Goal: Task Accomplishment & Management: Manage account settings

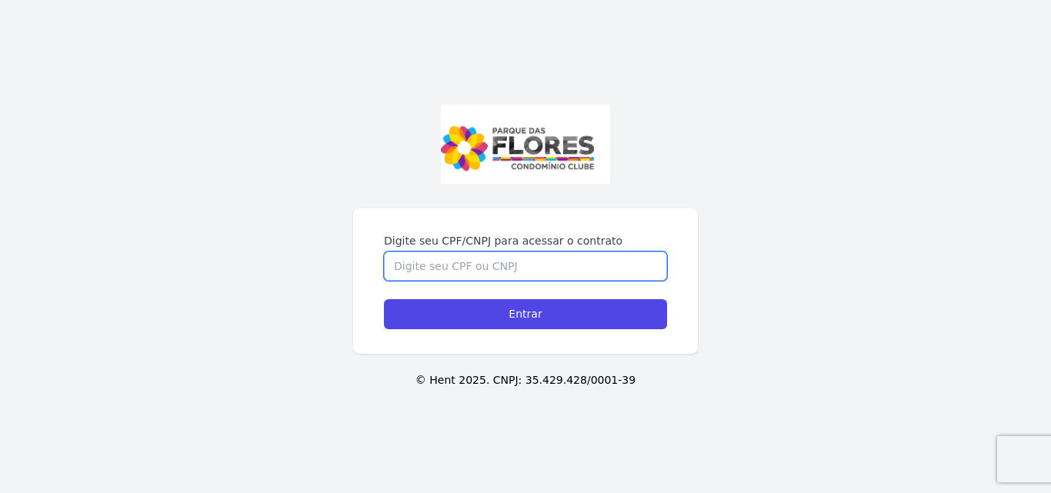
click at [462, 265] on input "Digite seu CPF/CNPJ para acessar o contrato" at bounding box center [525, 266] width 283 height 29
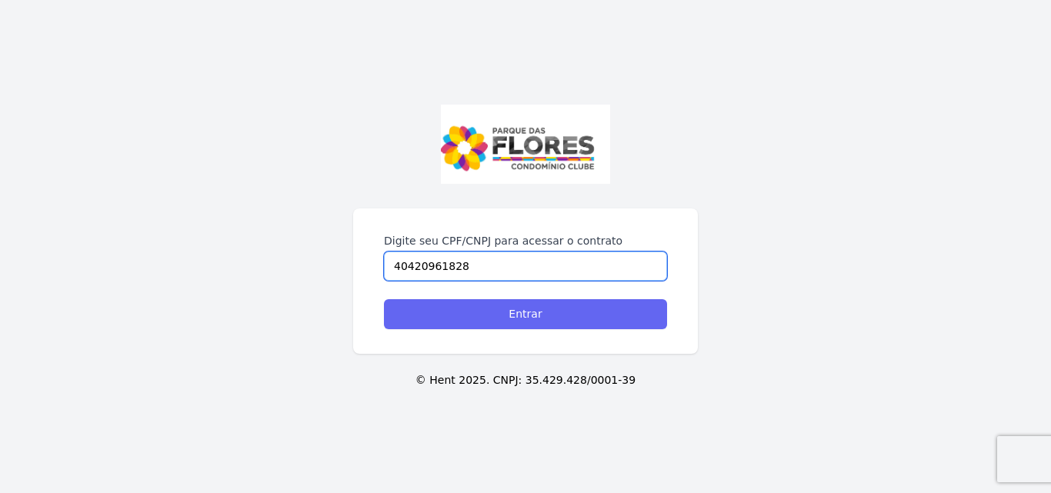
type input "40420961828"
click at [481, 303] on input "Entrar" at bounding box center [525, 314] width 283 height 30
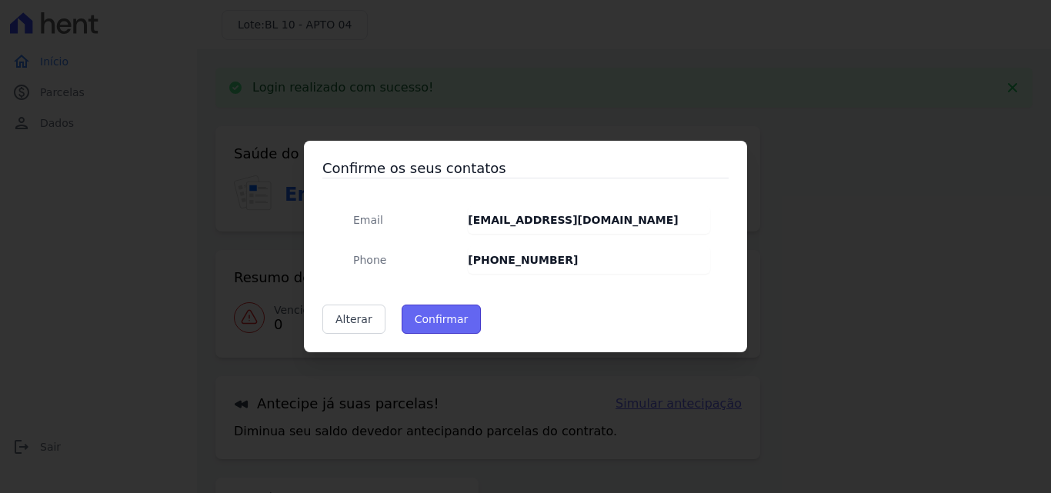
click at [450, 312] on button "Confirmar" at bounding box center [441, 319] width 80 height 29
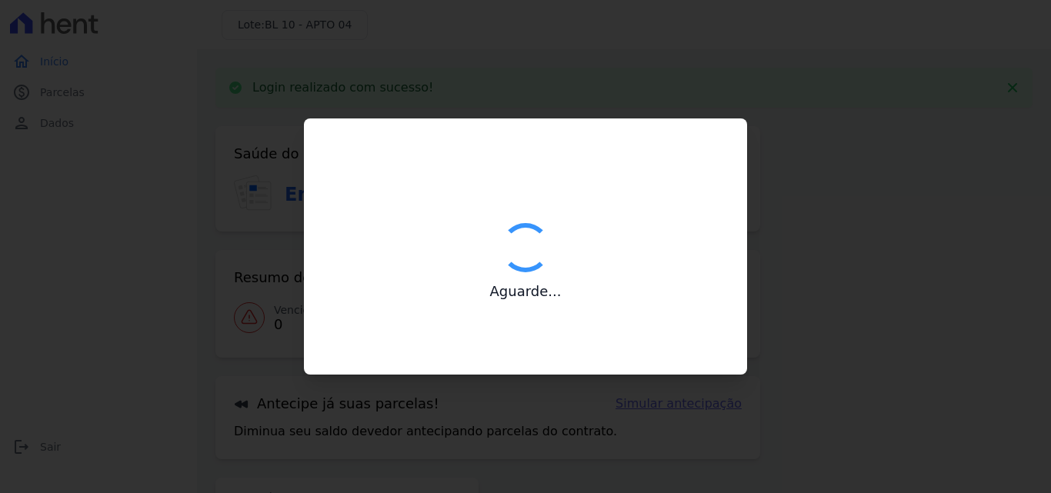
type input "Contatos confirmados com sucesso."
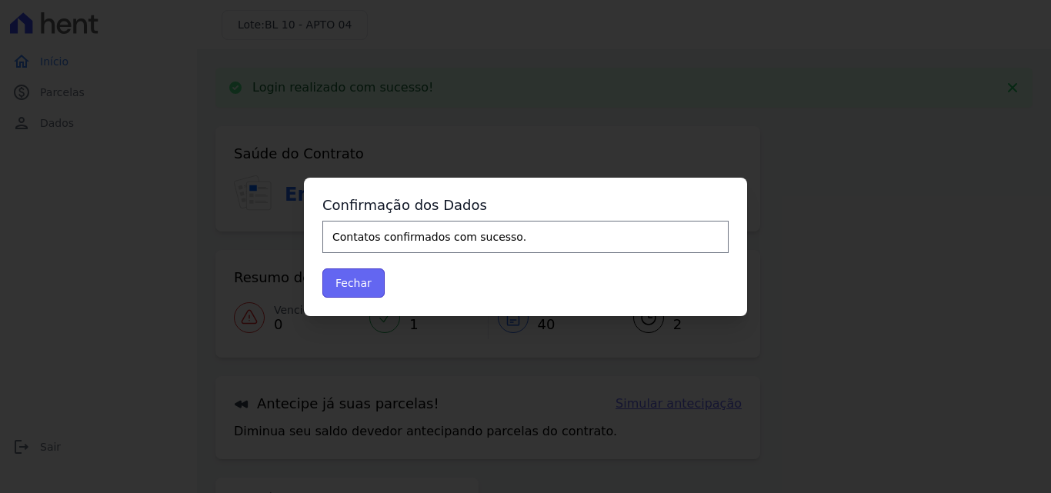
click at [368, 281] on button "Fechar" at bounding box center [353, 282] width 62 height 29
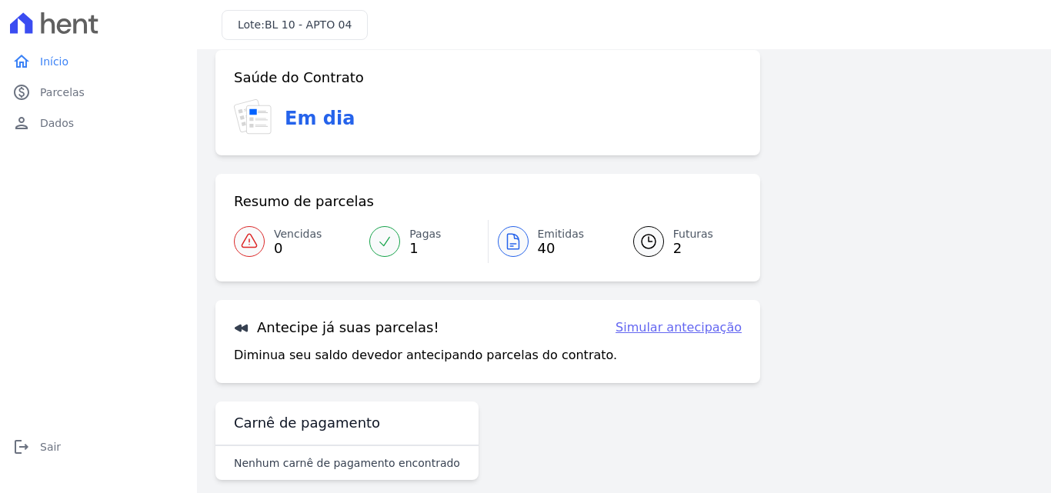
scroll to position [35, 0]
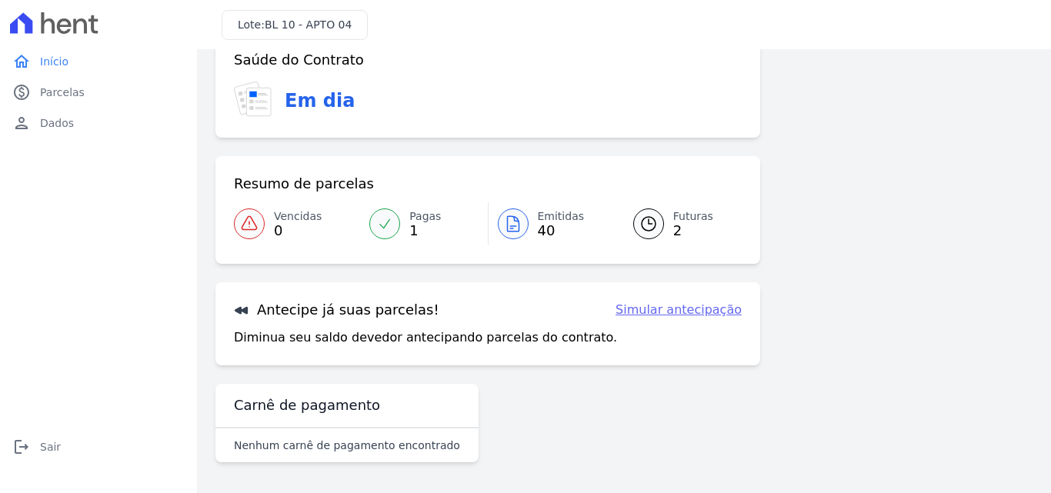
click at [521, 233] on div at bounding box center [513, 223] width 31 height 31
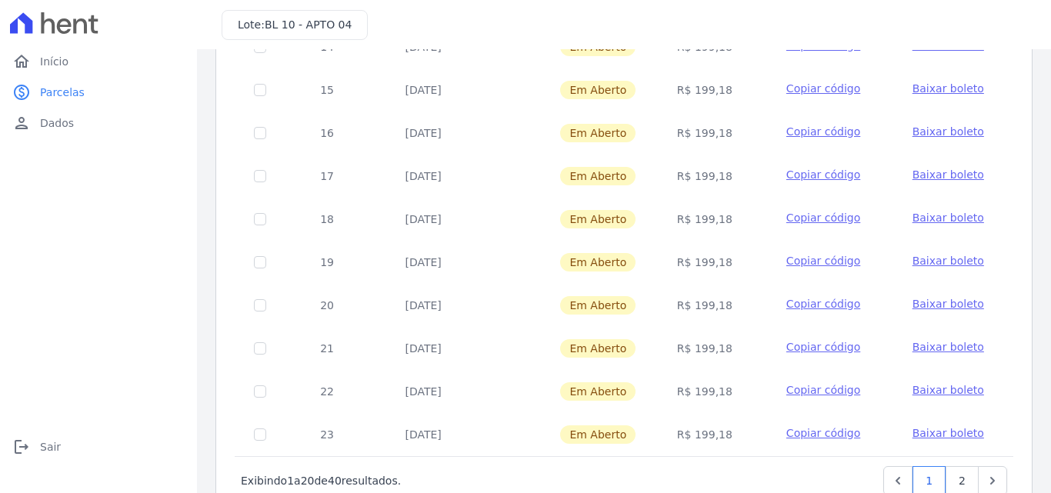
scroll to position [668, 0]
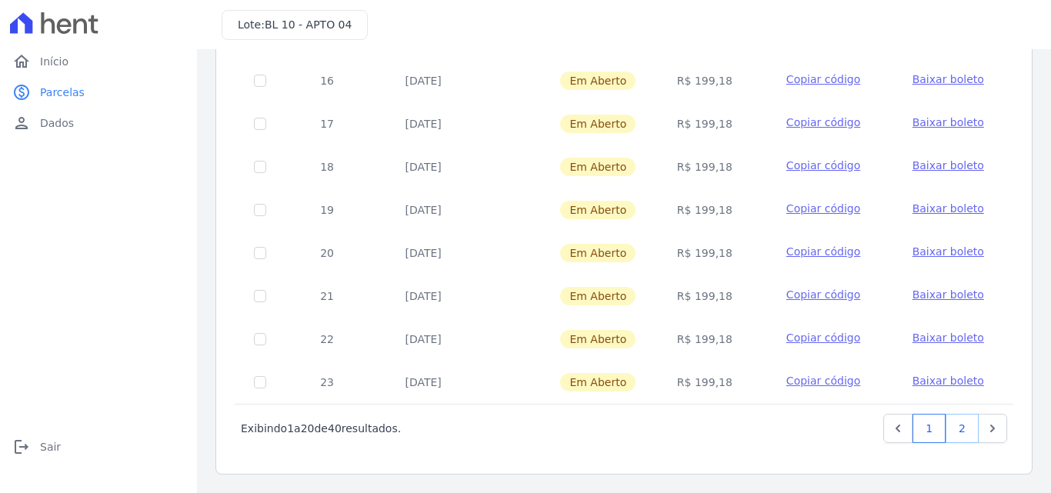
click at [947, 417] on link "2" at bounding box center [961, 428] width 33 height 29
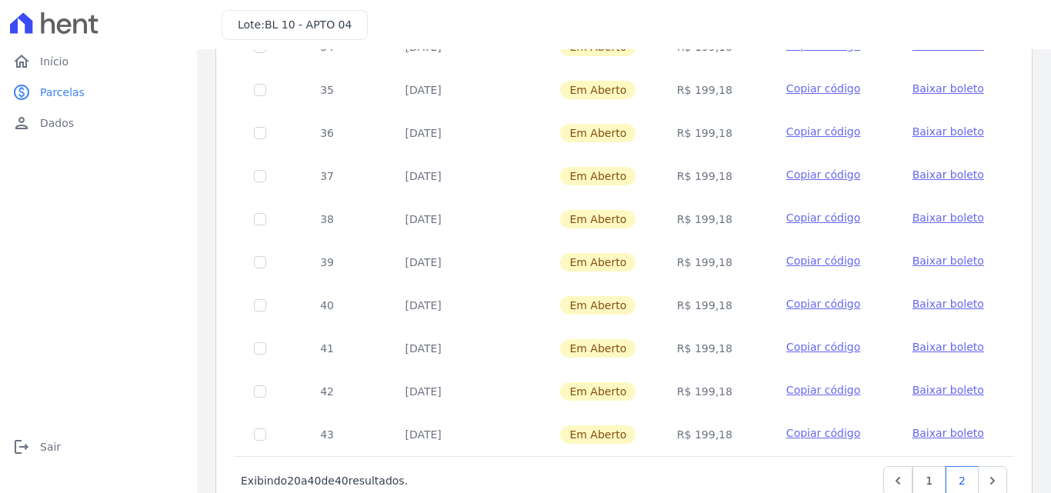
scroll to position [668, 0]
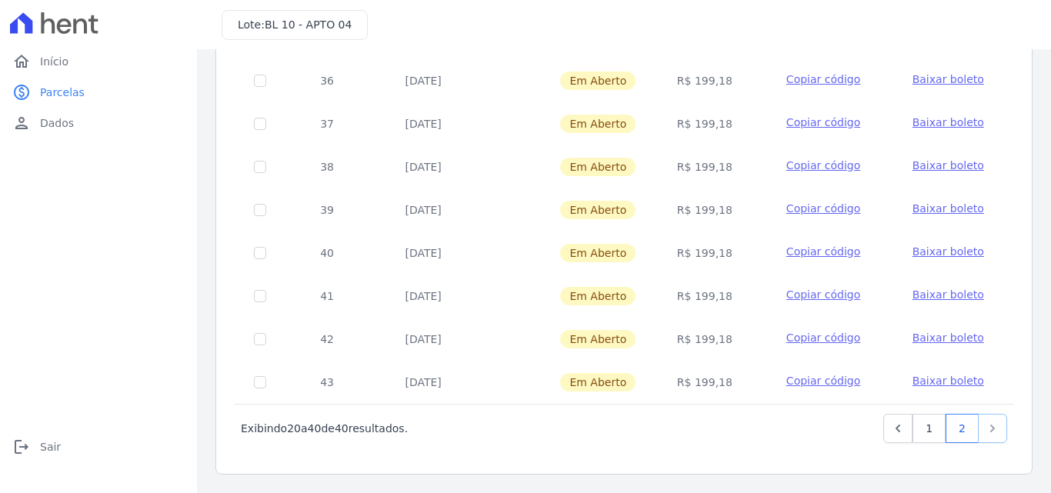
click at [984, 428] on icon "Next" at bounding box center [991, 428] width 15 height 15
click at [892, 430] on icon "Previous" at bounding box center [897, 428] width 15 height 15
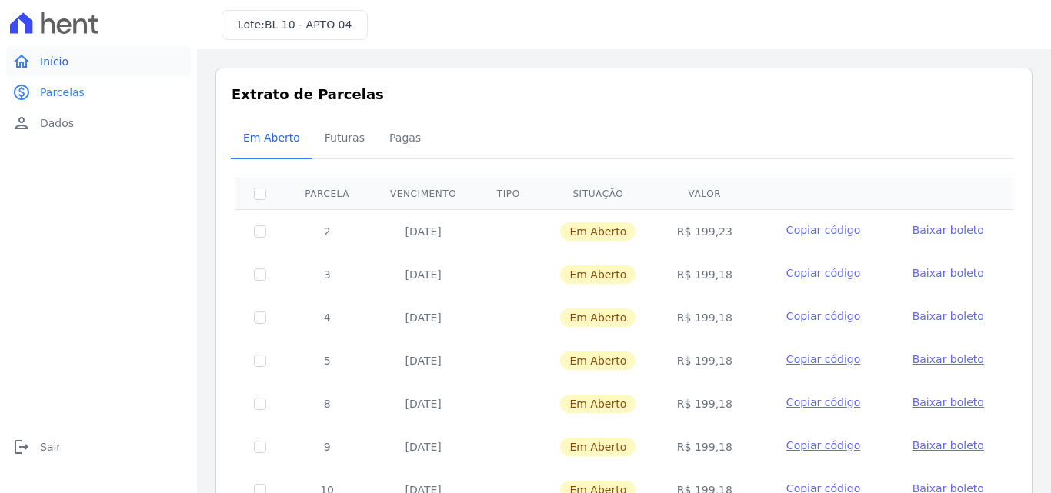
click at [55, 72] on link "home Início" at bounding box center [98, 61] width 185 height 31
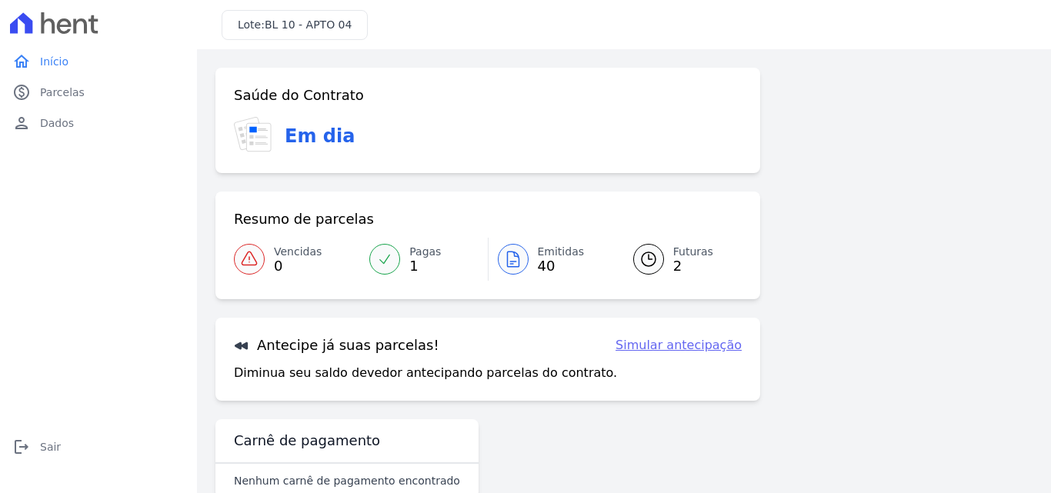
click at [532, 272] on link "Emitidas 40" at bounding box center [551, 259] width 126 height 43
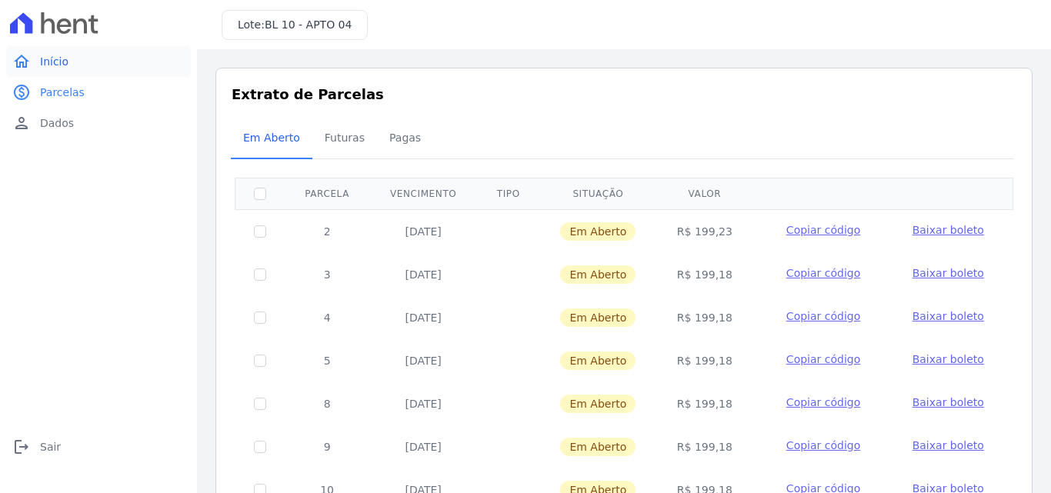
click at [68, 66] on link "home Início" at bounding box center [98, 61] width 185 height 31
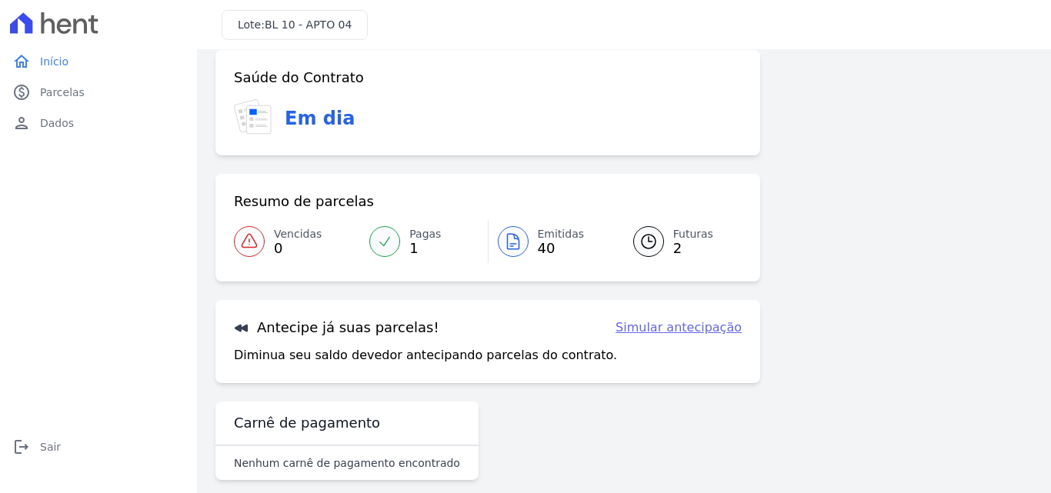
scroll to position [35, 0]
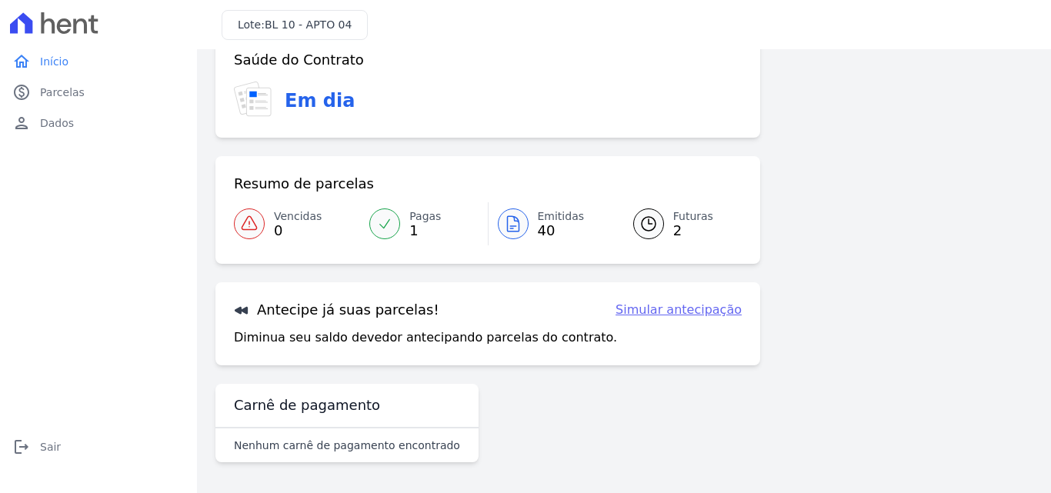
click at [631, 314] on link "Simular antecipação" at bounding box center [678, 310] width 126 height 18
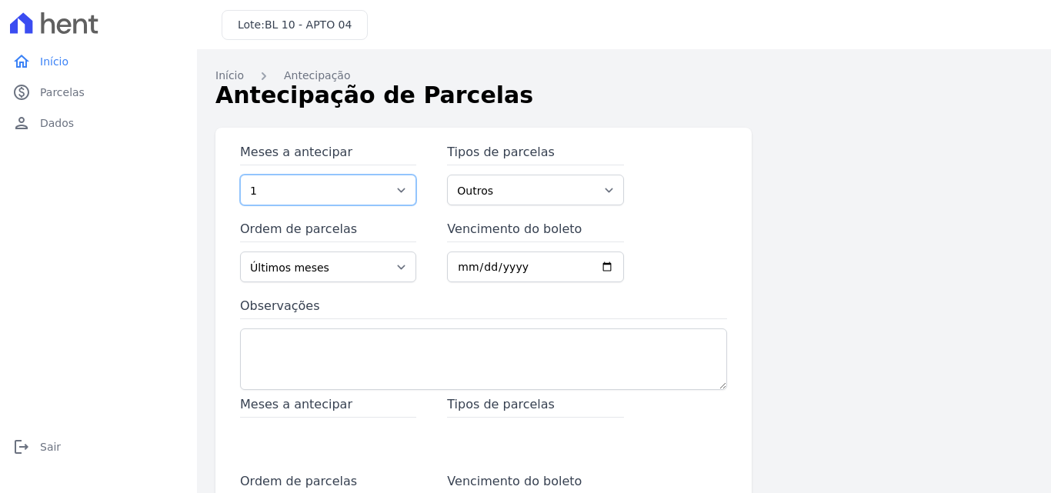
click at [398, 197] on select "1 2 3 4 5 6 7 8 9 10 11 12 13 14 15 16 17 18 19 20 21 22 23 24 25 26 27 28 29 3…" at bounding box center [328, 190] width 176 height 31
select select "3"
click at [240, 175] on select "1 2 3 4 5 6 7 8 9 10 11 12 13 14 15 16 17 18 19 20 21 22 23 24 25 26 27 28 29 3…" at bounding box center [328, 190] width 176 height 31
click at [541, 193] on select "Outros Financiamento CEF" at bounding box center [535, 190] width 176 height 31
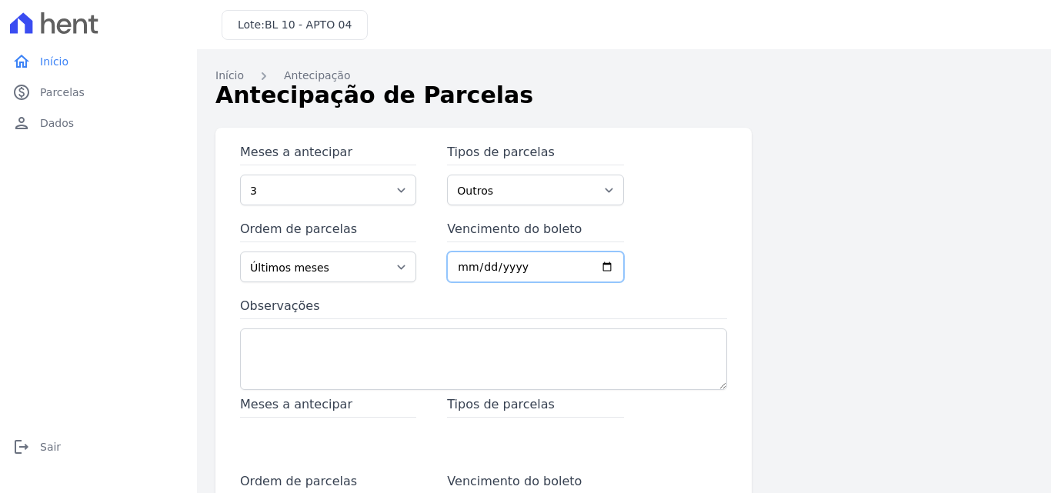
click at [603, 262] on input "Vencimento do boleto" at bounding box center [535, 267] width 176 height 31
type input "2025-09-06"
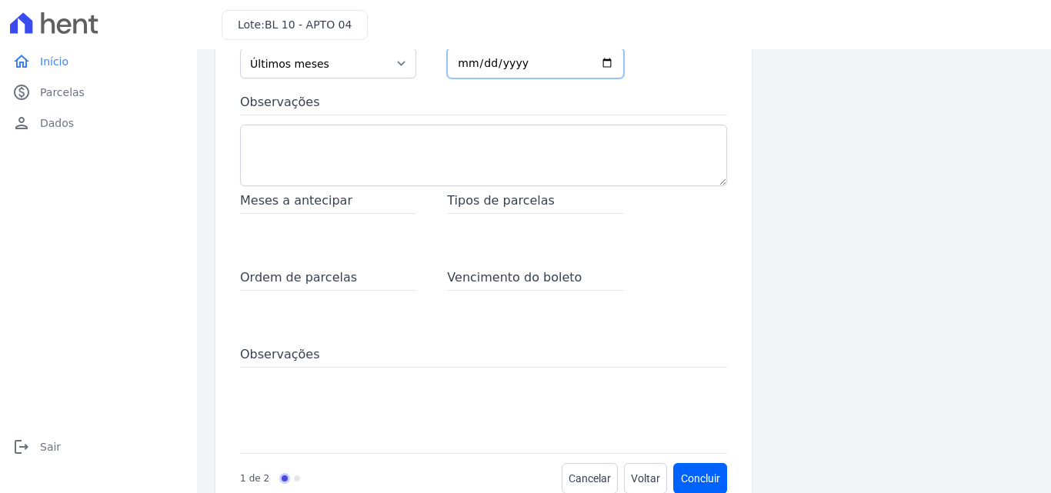
scroll to position [231, 0]
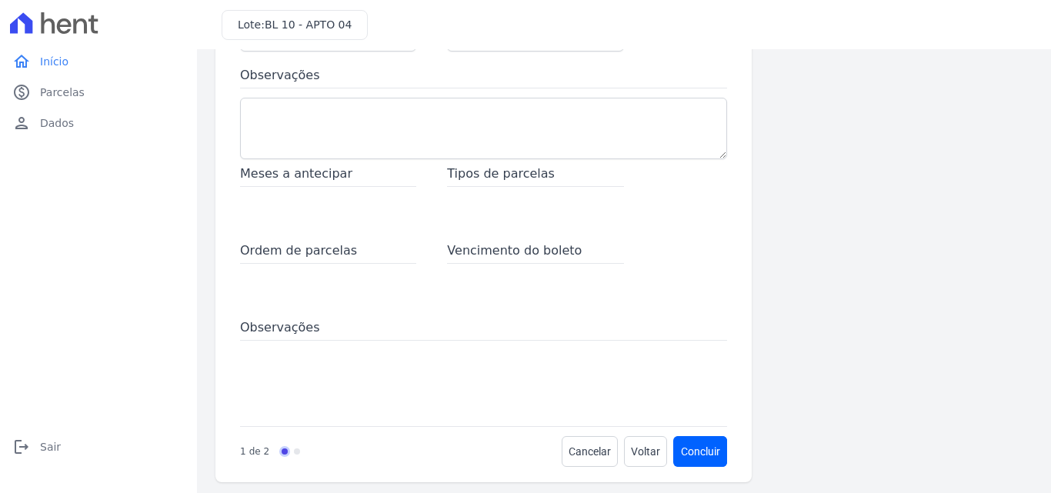
click at [327, 178] on span "Meses a antecipar" at bounding box center [328, 176] width 176 height 22
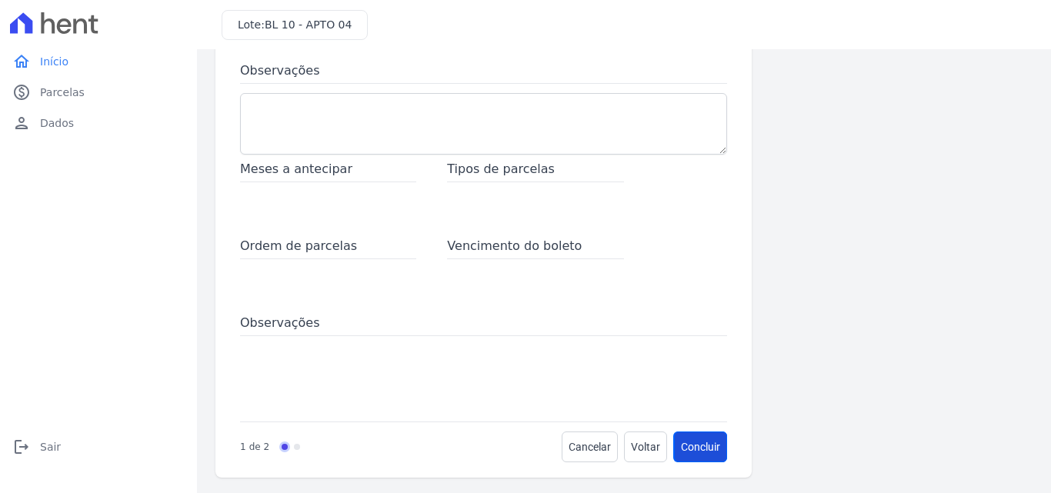
scroll to position [238, 0]
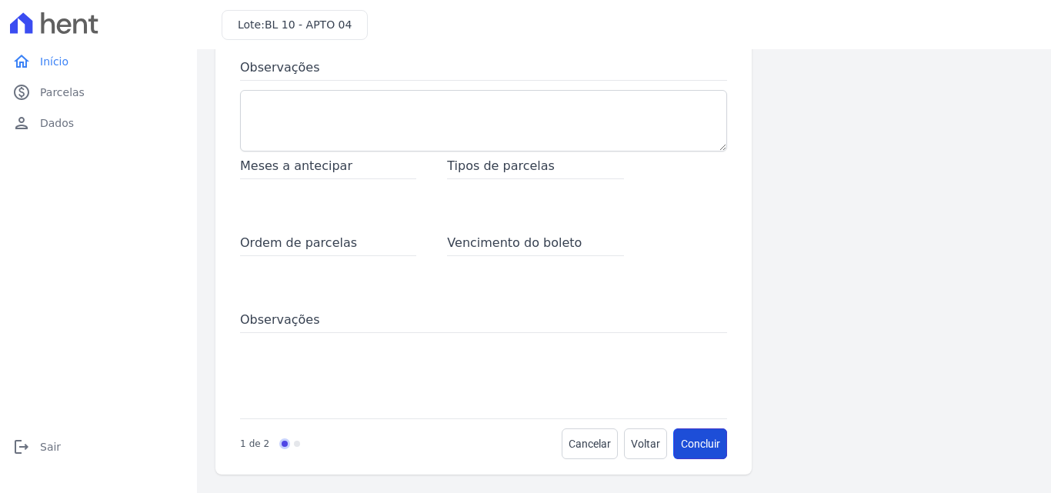
click at [695, 438] on button "Concluir" at bounding box center [700, 443] width 53 height 31
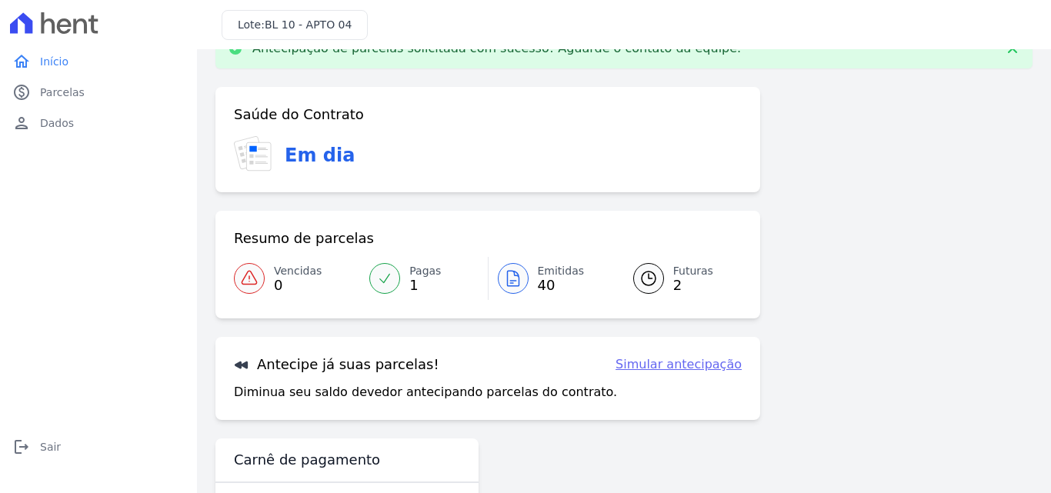
scroll to position [77, 0]
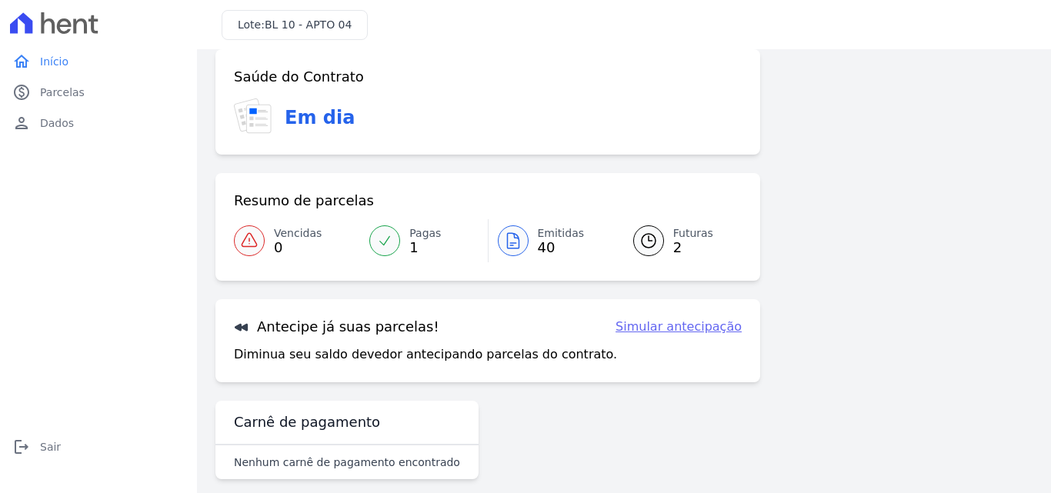
click at [674, 242] on span "2" at bounding box center [693, 248] width 40 height 12
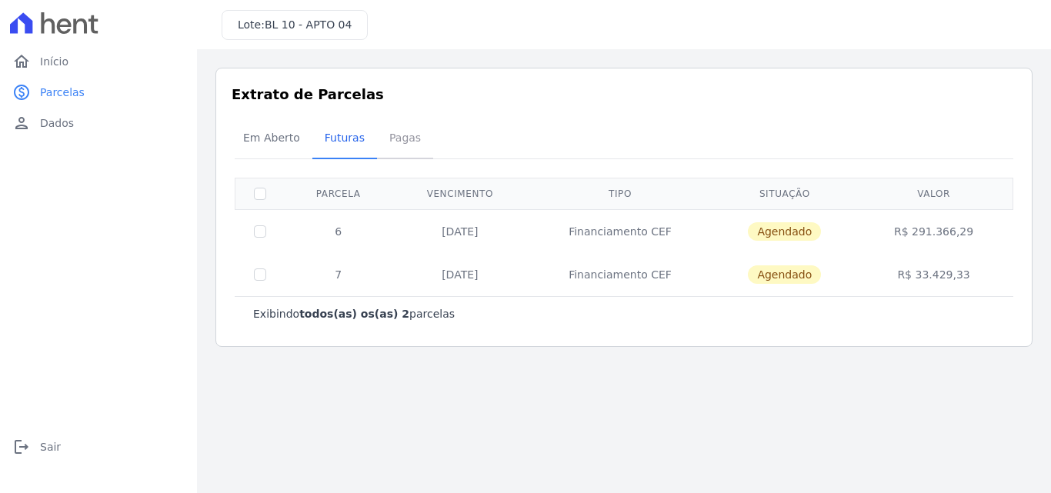
click at [398, 133] on span "Pagas" at bounding box center [405, 137] width 50 height 31
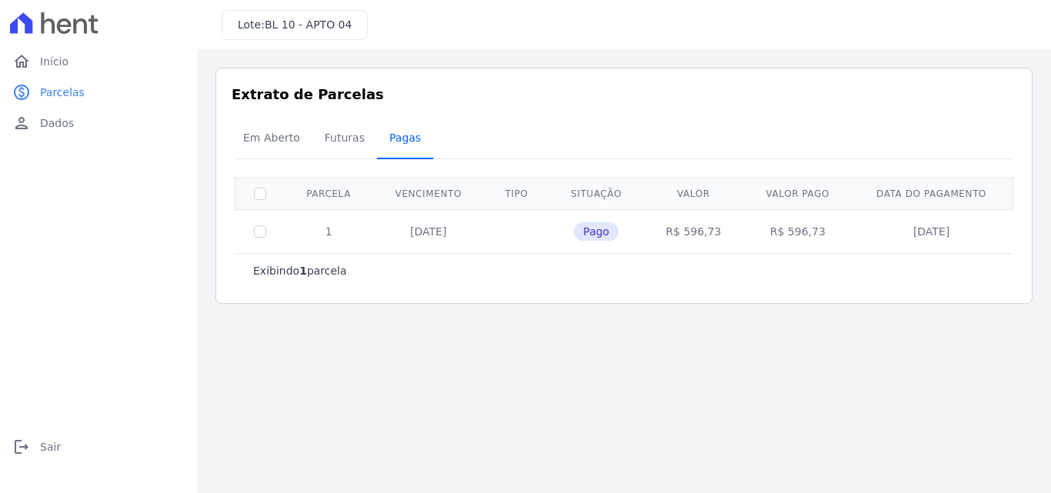
click at [394, 146] on span "Pagas" at bounding box center [405, 137] width 50 height 31
click at [268, 142] on span "Em Aberto" at bounding box center [271, 137] width 75 height 31
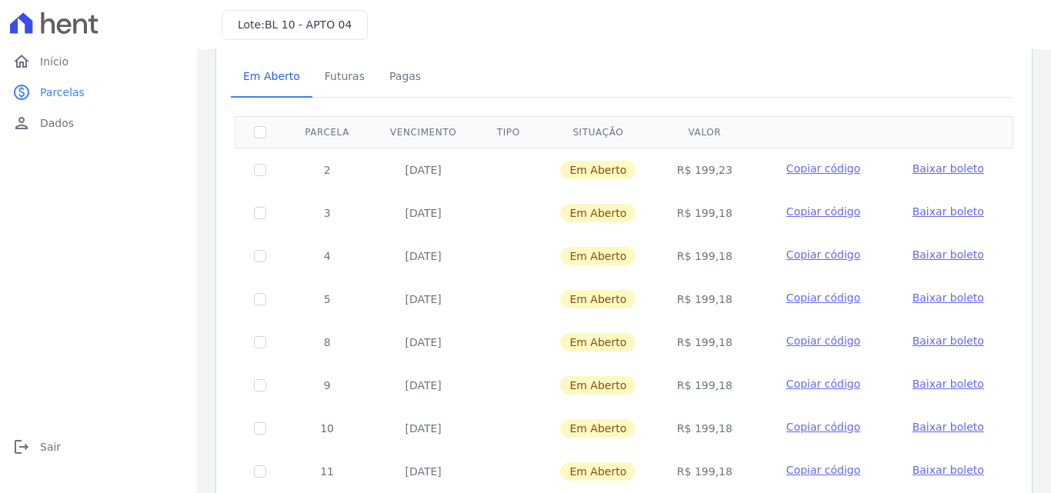
scroll to position [52, 0]
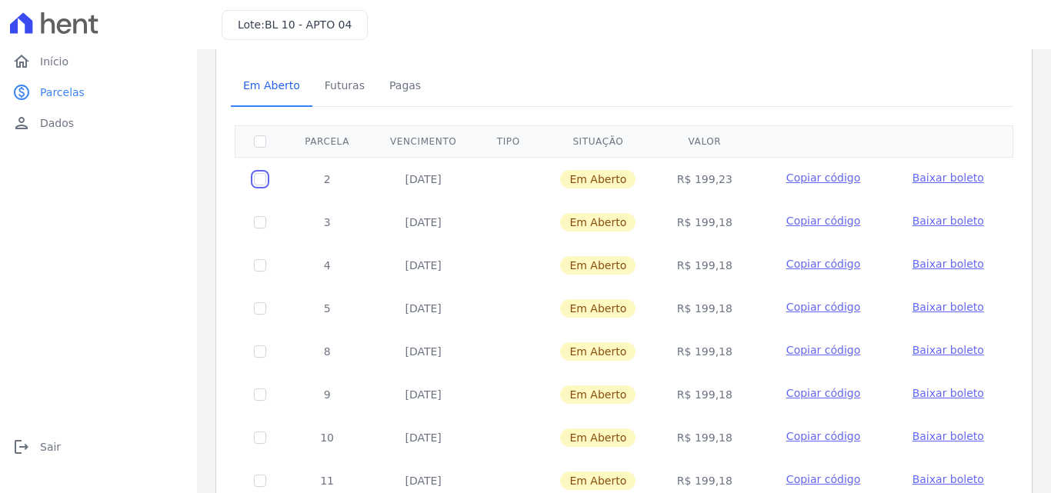
click at [258, 176] on input "checkbox" at bounding box center [260, 179] width 12 height 12
checkbox input "true"
click at [255, 208] on td at bounding box center [260, 222] width 50 height 43
click at [265, 185] on input "checkbox" at bounding box center [260, 179] width 12 height 12
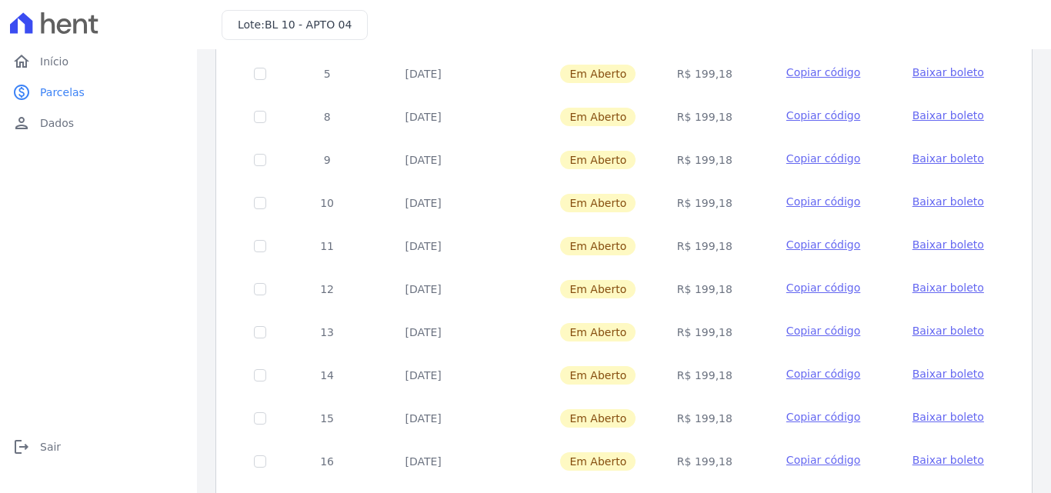
scroll to position [129, 0]
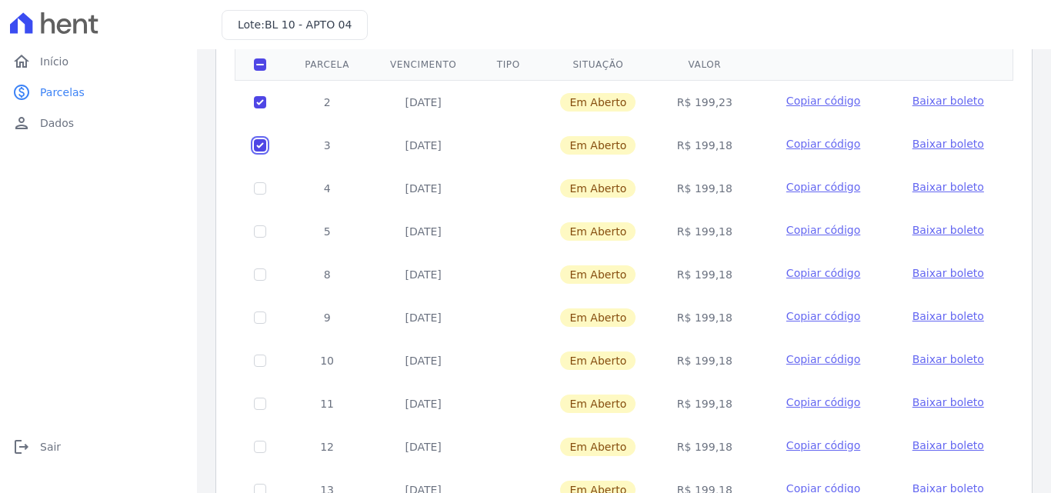
click at [262, 108] on input "checkbox" at bounding box center [260, 102] width 12 height 12
checkbox input "false"
click at [261, 103] on input "checkbox" at bounding box center [260, 102] width 12 height 12
checkbox input "false"
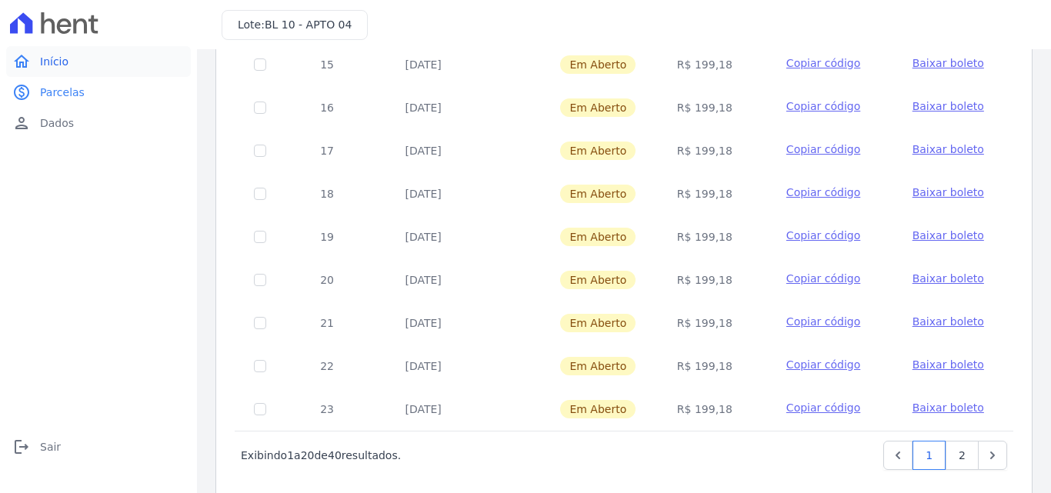
scroll to position [668, 0]
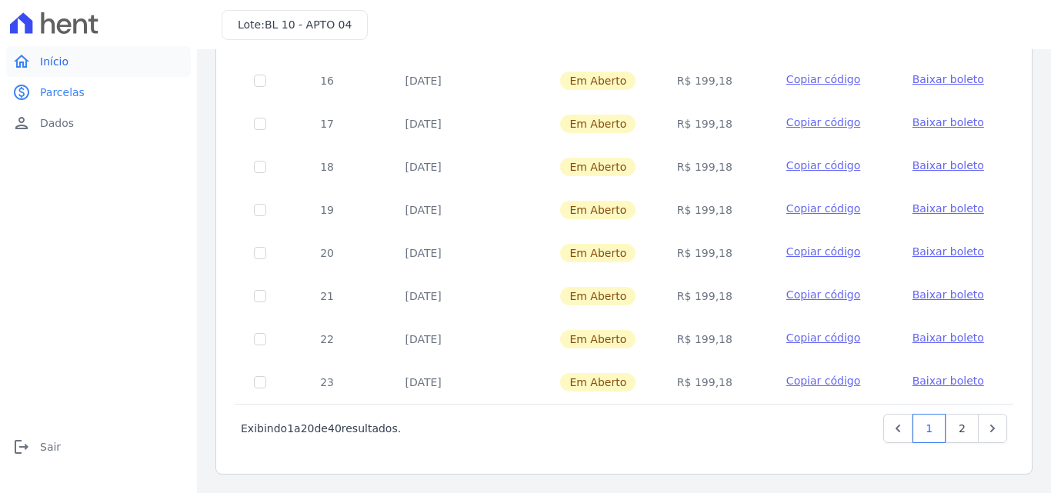
click at [58, 63] on span "Início" at bounding box center [54, 61] width 28 height 15
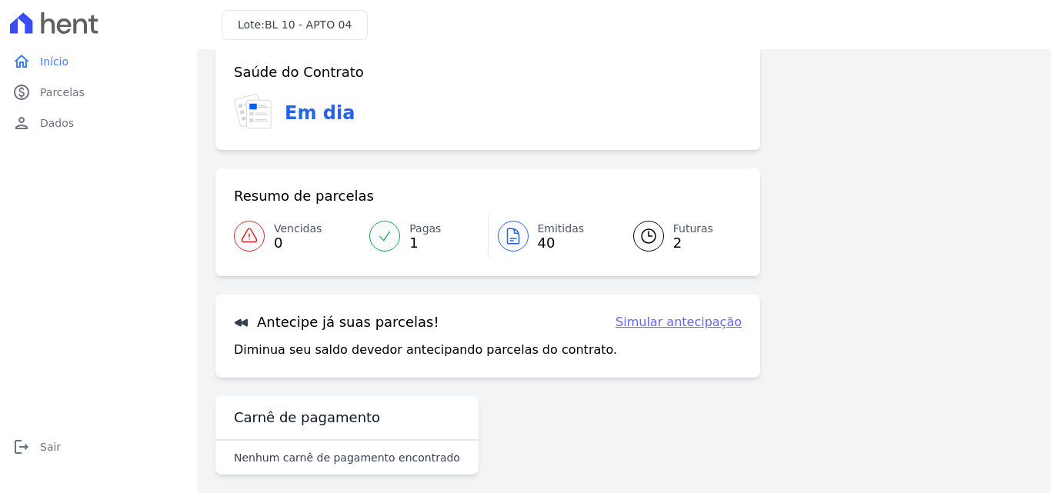
scroll to position [35, 0]
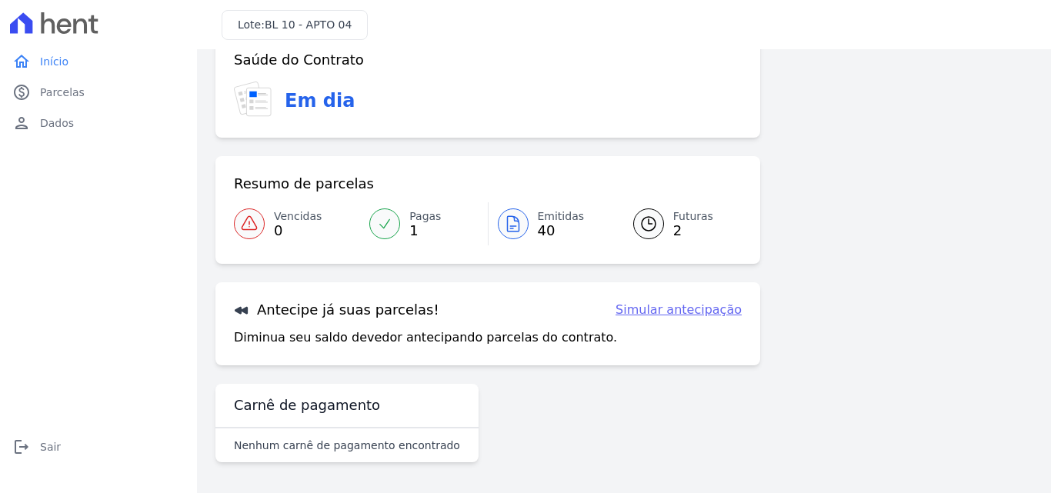
click at [683, 305] on link "Simular antecipação" at bounding box center [678, 310] width 126 height 18
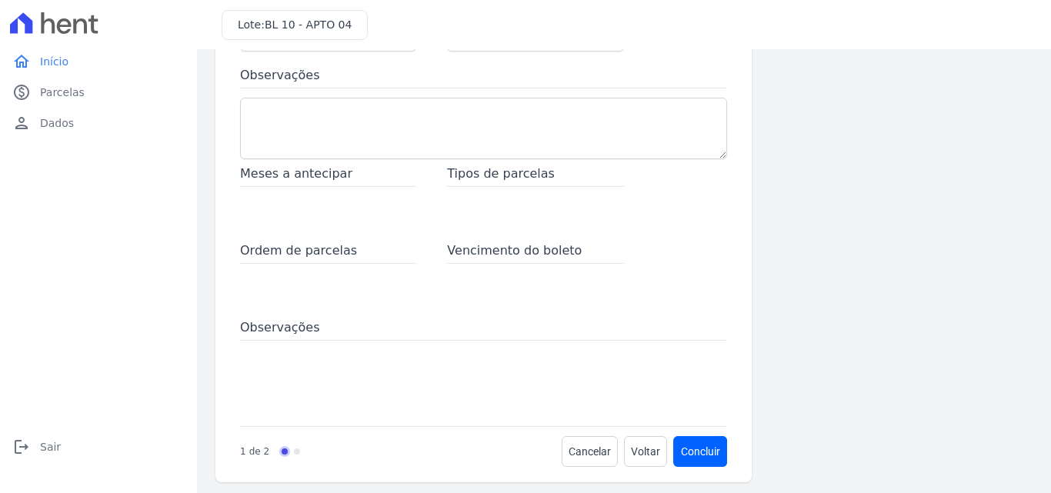
scroll to position [238, 0]
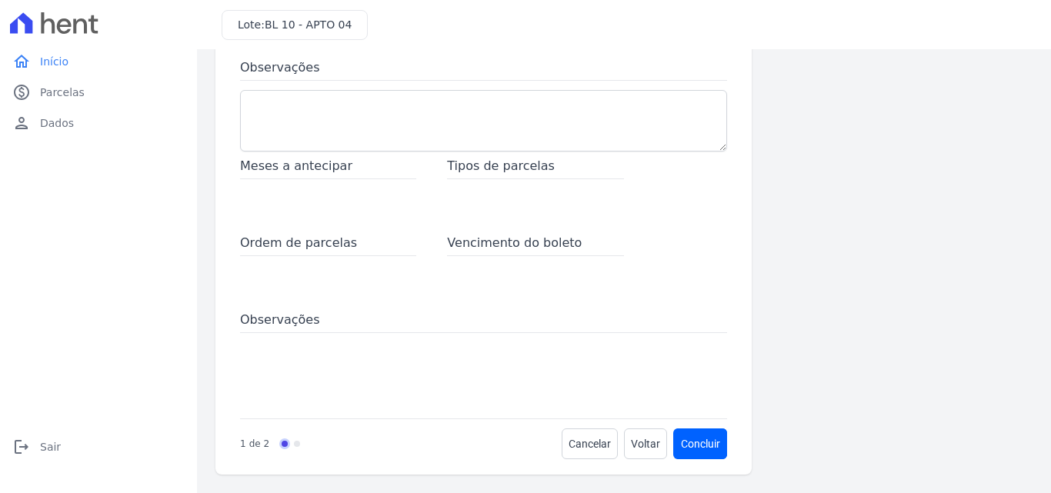
click at [294, 445] on link "Progress" at bounding box center [297, 444] width 6 height 6
click at [295, 445] on link "Progress" at bounding box center [297, 444] width 6 height 6
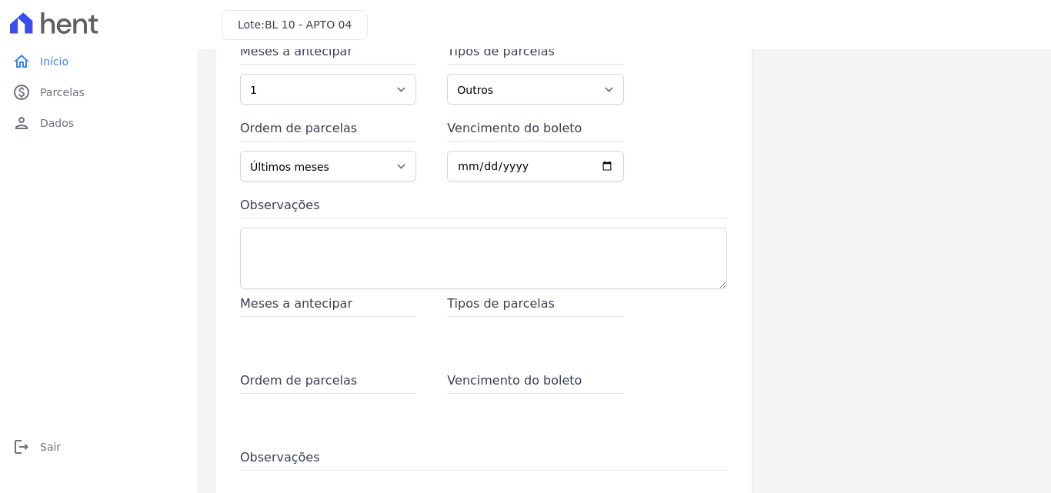
scroll to position [0, 0]
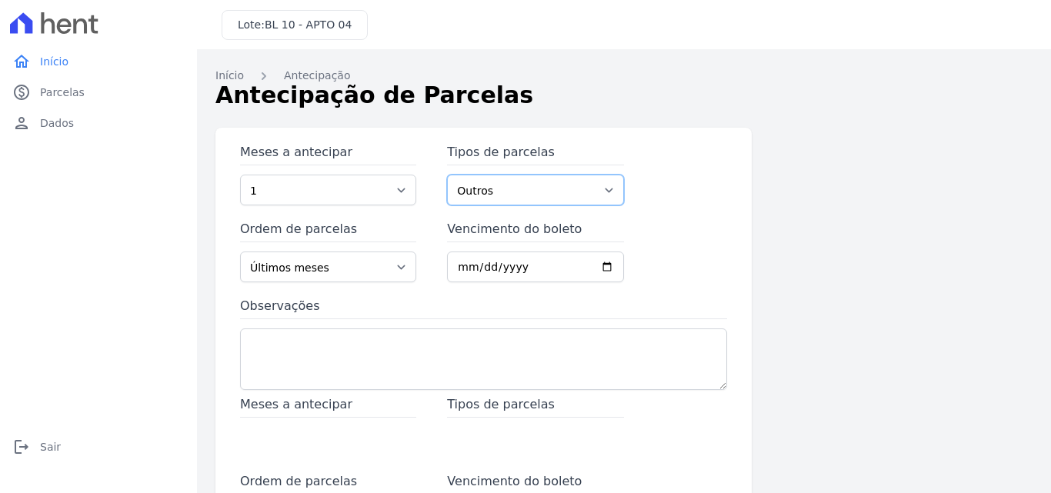
click at [539, 187] on select "Outros Financiamento CEF" at bounding box center [535, 190] width 176 height 31
click at [306, 258] on select "Últimos meses Primeiros meses" at bounding box center [328, 267] width 176 height 31
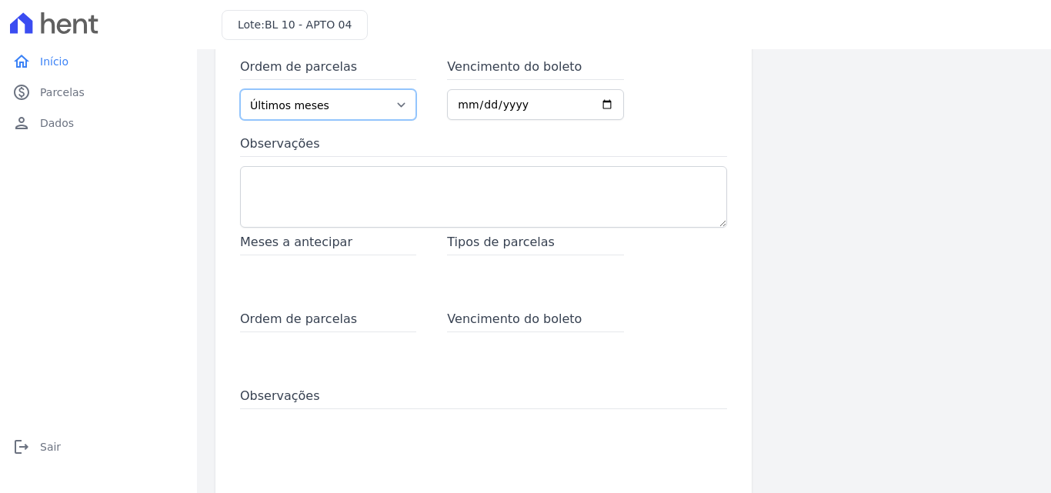
scroll to position [238, 0]
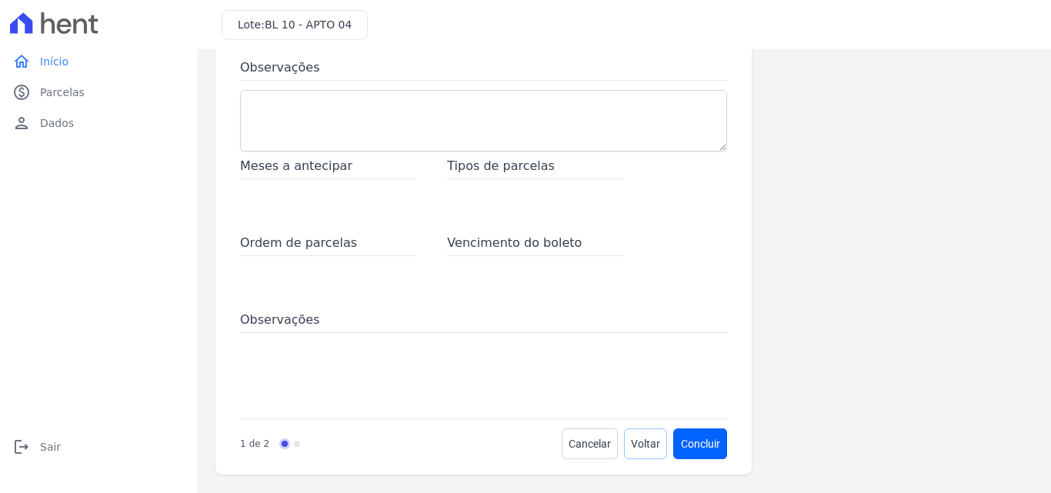
click at [632, 440] on span "Voltar" at bounding box center [645, 443] width 29 height 15
click at [47, 86] on span "Parcelas" at bounding box center [62, 92] width 45 height 15
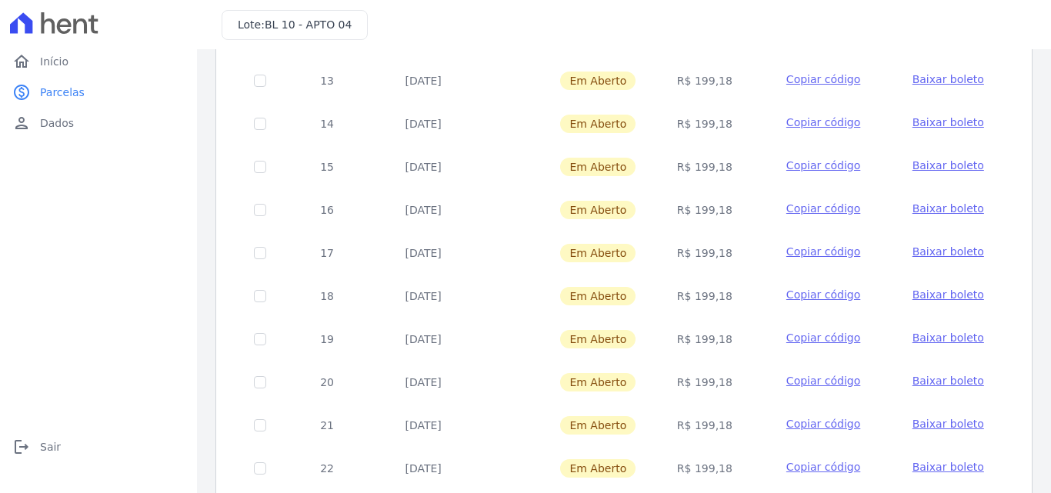
scroll to position [668, 0]
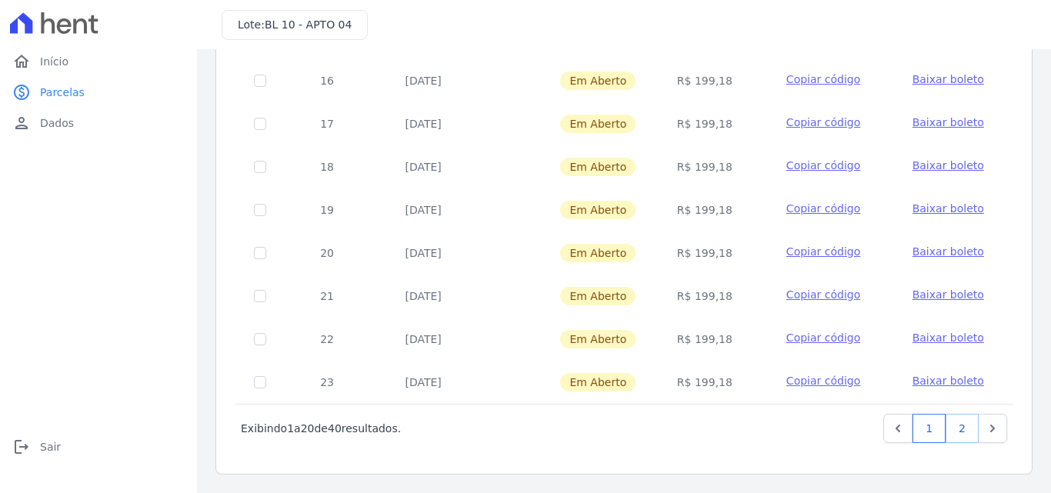
click at [955, 424] on link "2" at bounding box center [961, 428] width 33 height 29
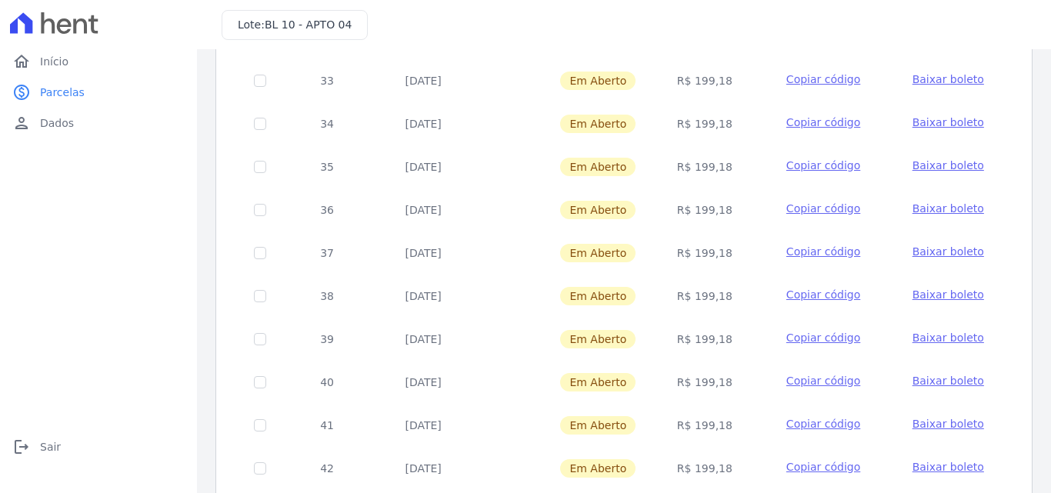
scroll to position [668, 0]
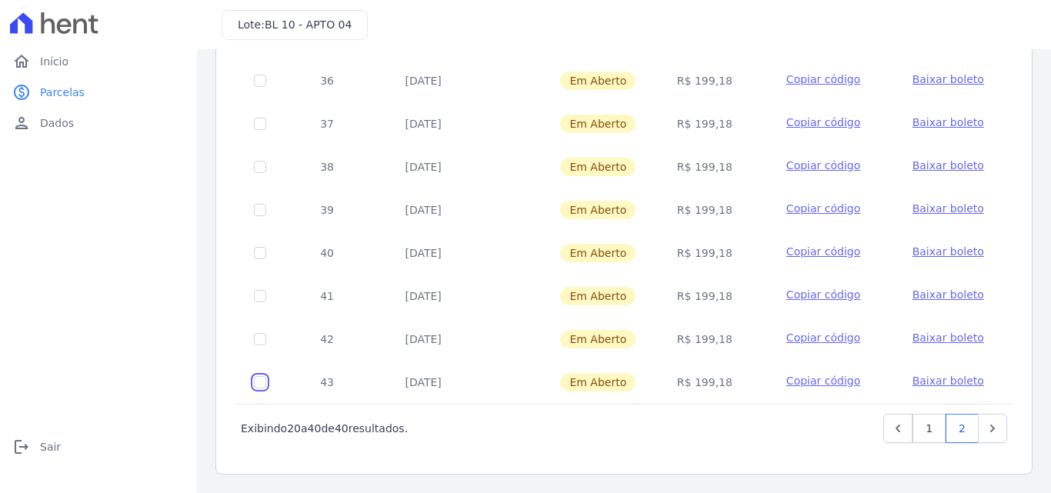
checkbox input "true"
click at [262, 346] on td at bounding box center [260, 339] width 50 height 43
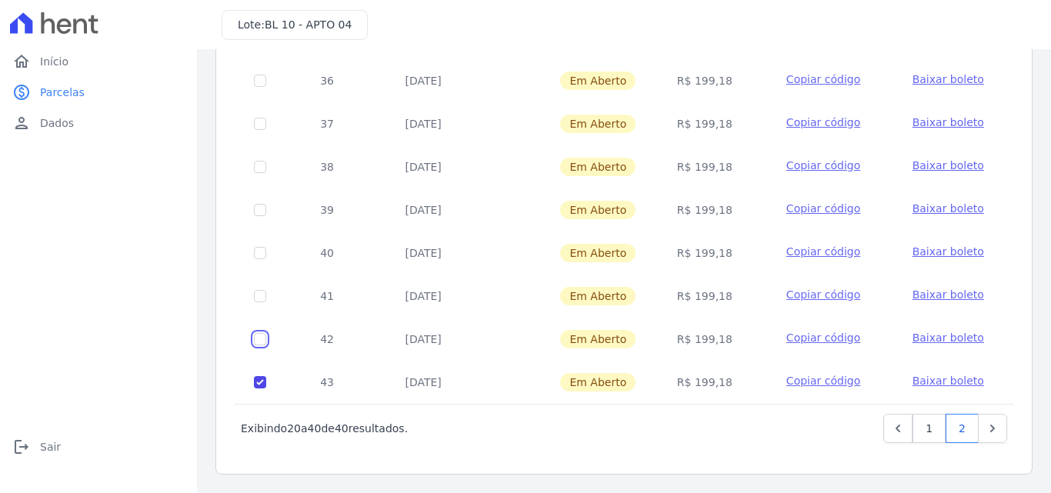
checkbox input "true"
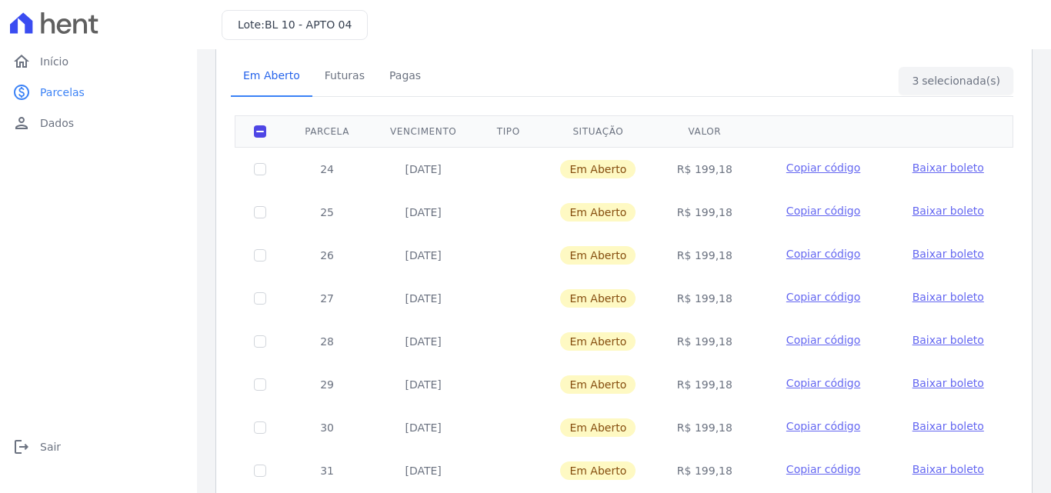
scroll to position [0, 0]
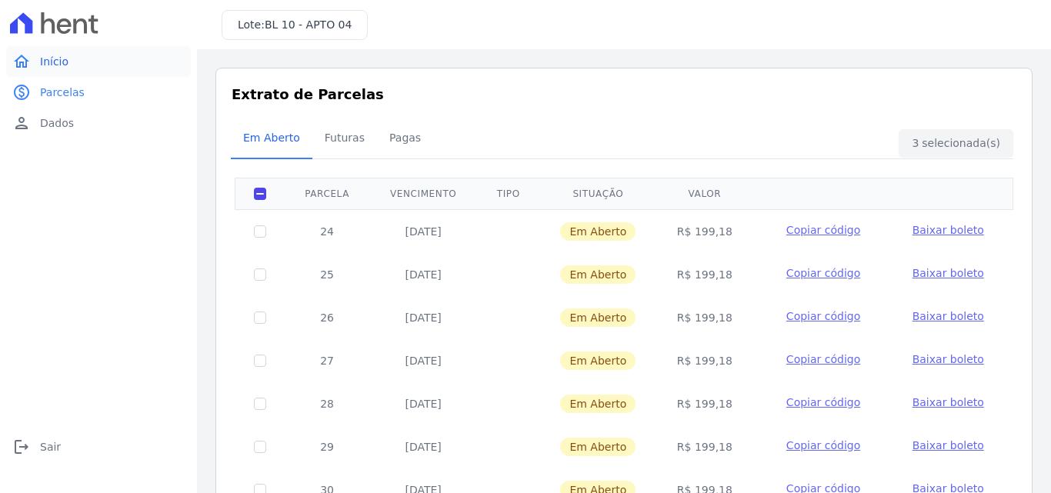
click at [64, 66] on span "Início" at bounding box center [54, 61] width 28 height 15
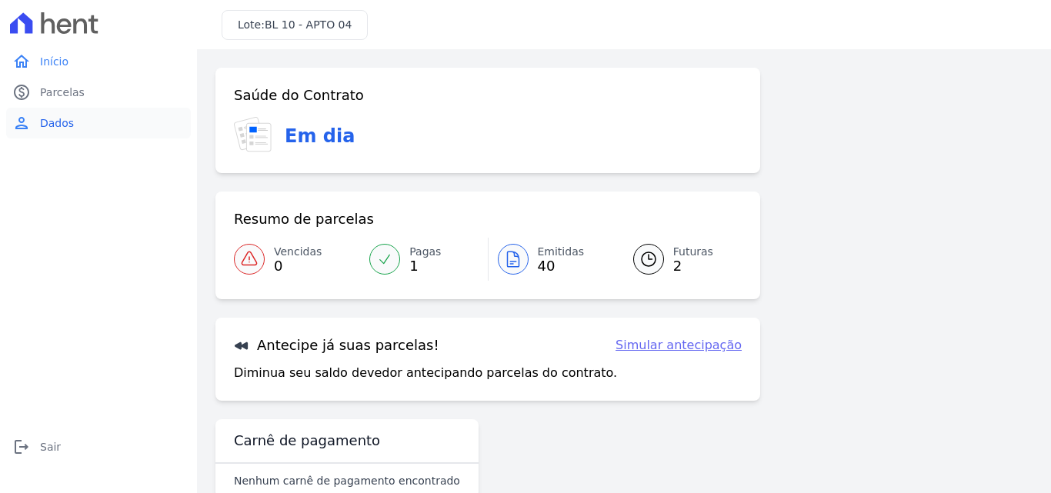
click at [56, 125] on span "Dados" at bounding box center [57, 122] width 34 height 15
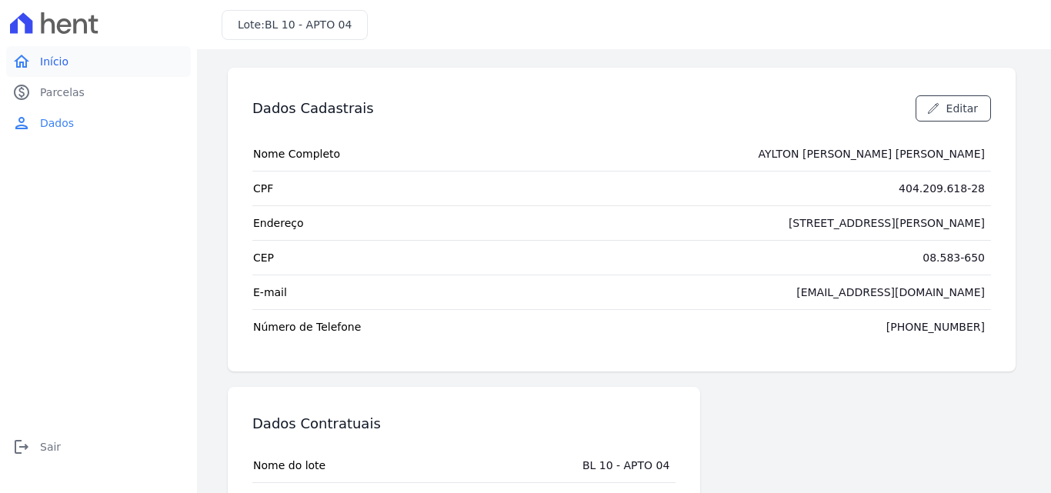
click at [64, 61] on span "Início" at bounding box center [54, 61] width 28 height 15
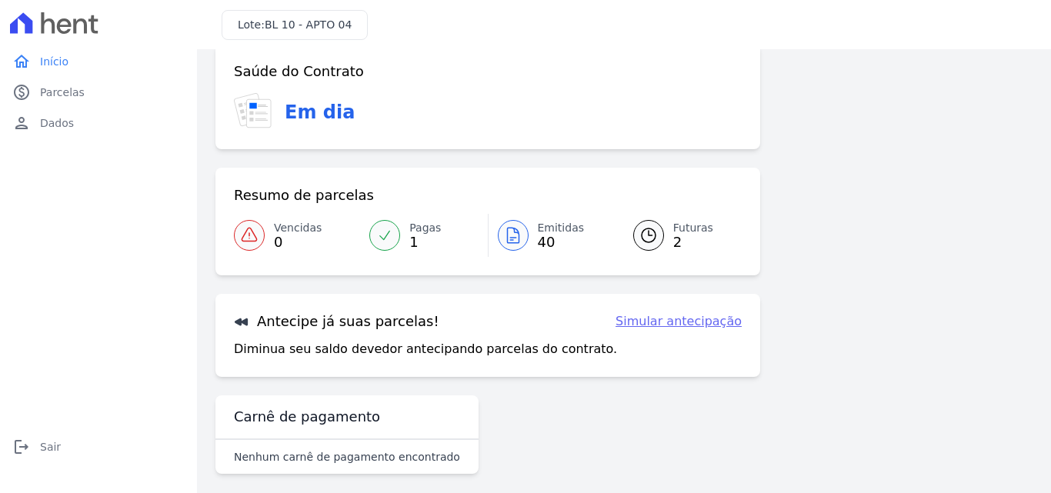
scroll to position [35, 0]
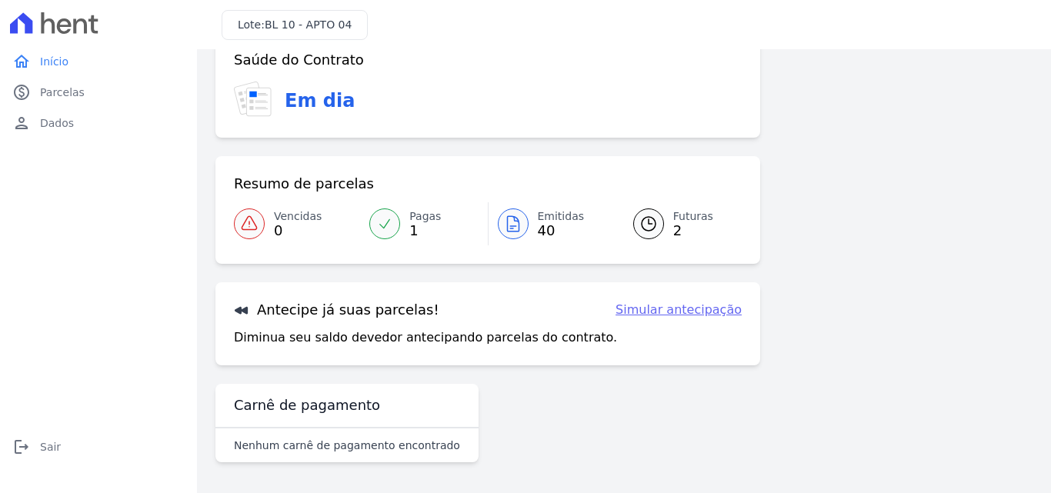
click at [542, 219] on span "Emitidas" at bounding box center [561, 216] width 47 height 16
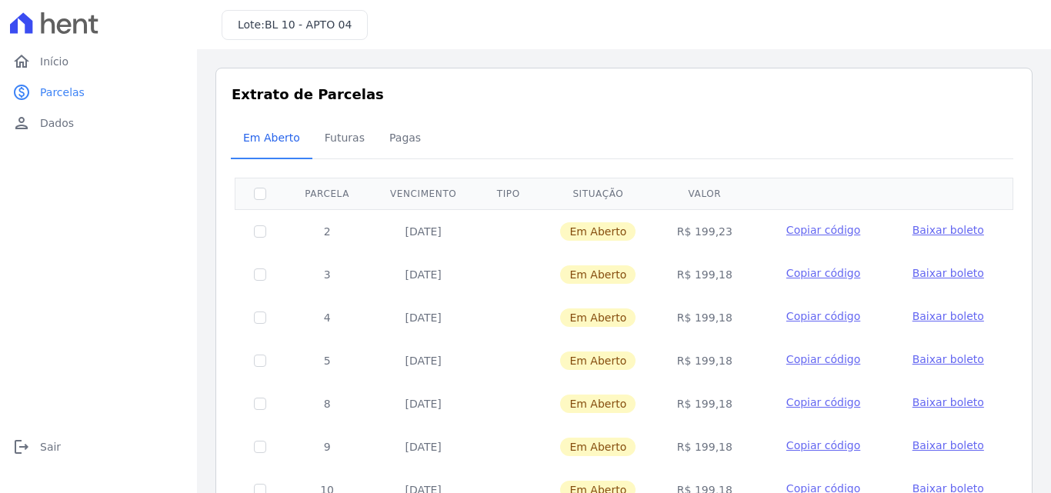
click at [924, 224] on span "Baixar boleto" at bounding box center [948, 230] width 72 height 12
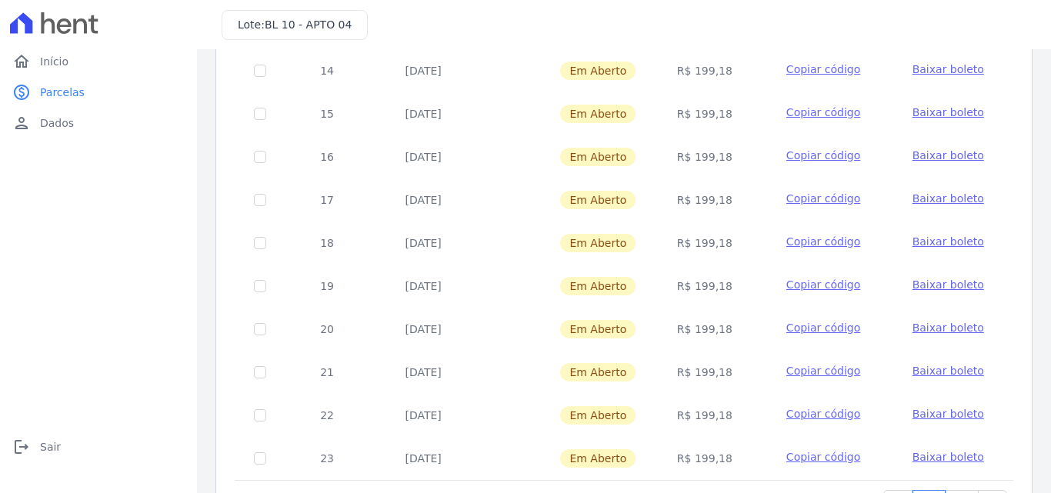
scroll to position [668, 0]
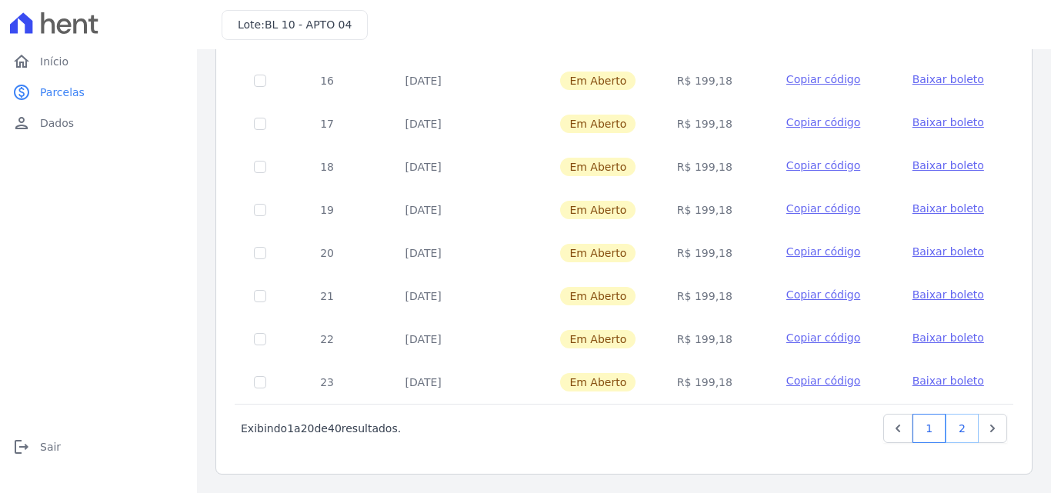
click at [964, 431] on link "2" at bounding box center [961, 428] width 33 height 29
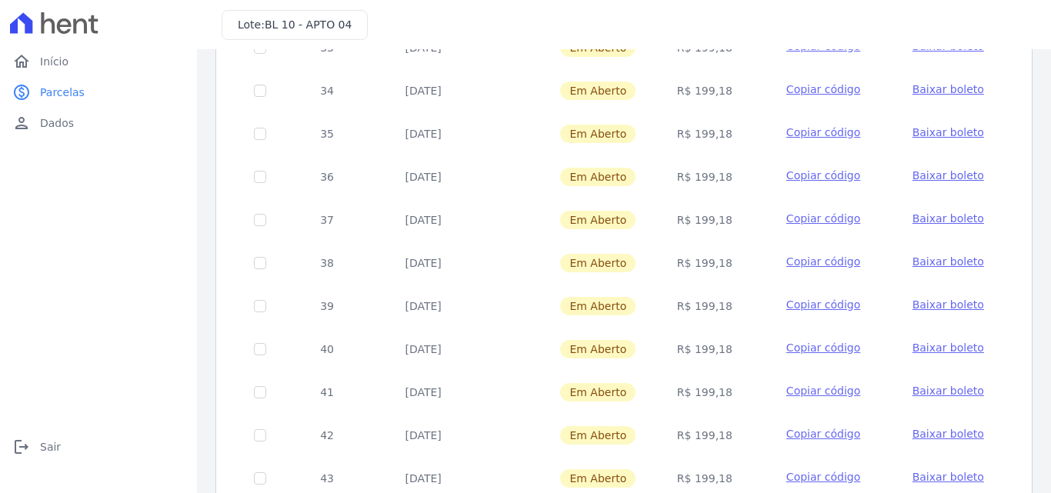
scroll to position [668, 0]
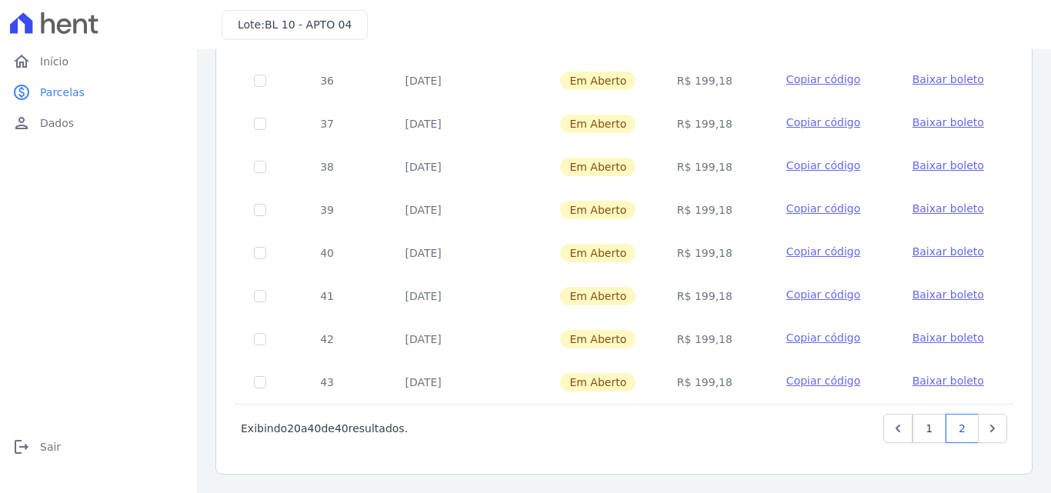
click at [937, 383] on span "Baixar boleto" at bounding box center [948, 381] width 72 height 12
